Goal: Ask a question

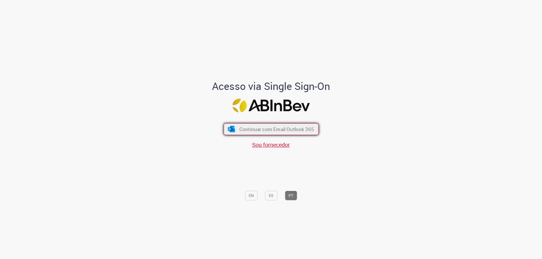
click at [268, 126] on span "Continuar com Email Outlook 365" at bounding box center [276, 129] width 75 height 6
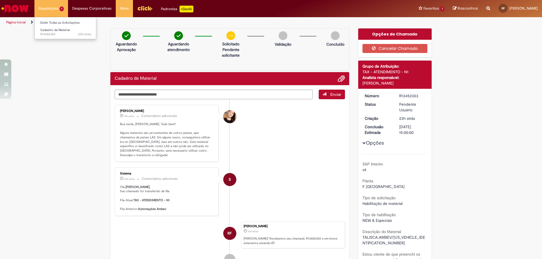
click at [50, 7] on li "Requisições 1 Exibir Todas as Solicitações Cadastro de Material 23h atrás 23 ho…" at bounding box center [51, 8] width 34 height 17
click at [125, 96] on textarea "Digite sua mensagem aqui..." at bounding box center [214, 95] width 198 height 10
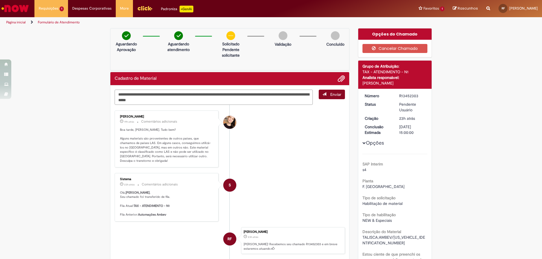
type textarea "**********"
click at [331, 94] on span "Enviar" at bounding box center [335, 94] width 11 height 5
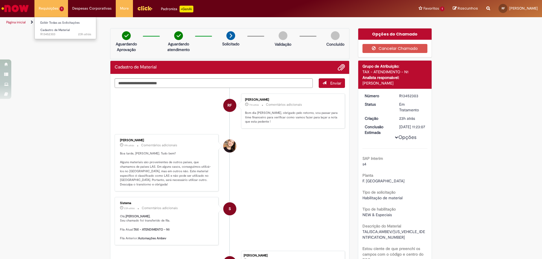
click at [47, 8] on li "Requisições 1 Exibir Todas as Solicitações Cadastro de Material 23h atrás 23 ho…" at bounding box center [51, 8] width 34 height 17
click at [54, 22] on link "Exibir Todas as Solicitações" at bounding box center [66, 23] width 62 height 6
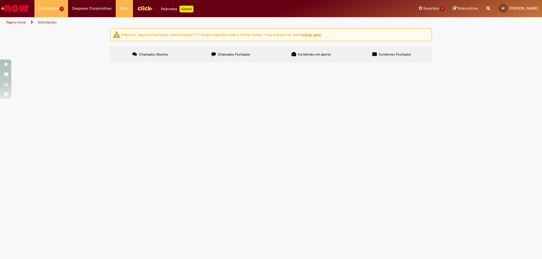
click at [229, 54] on span "Chamados Fechados" at bounding box center [234, 54] width 32 height 5
click at [0, 0] on span "Dúvidas Pagamento de [PERSON_NAME]" at bounding box center [0, 0] width 0 height 0
click at [0, 0] on span "[DATE] 15:11:39" at bounding box center [0, 0] width 0 height 0
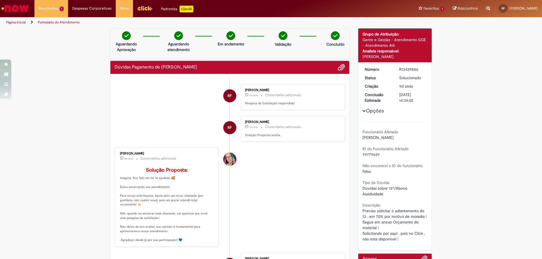
scroll to position [28, 0]
